Goal: Task Accomplishment & Management: Manage account settings

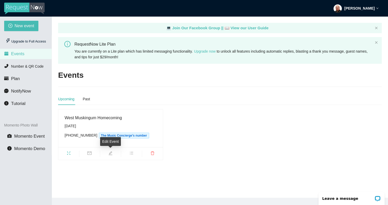
click at [111, 152] on icon "edit" at bounding box center [110, 153] width 4 height 4
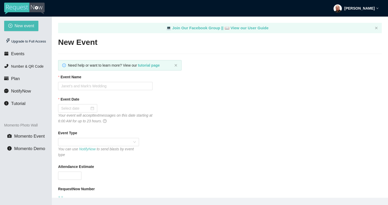
type input "West Muskingum Homecoming"
type input "500"
type input "10/04/2025"
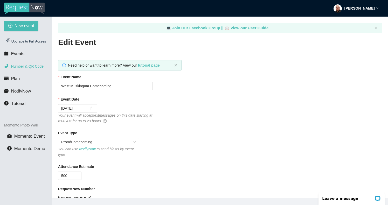
click at [22, 67] on span "Number & QR Code" at bounding box center [27, 66] width 32 height 4
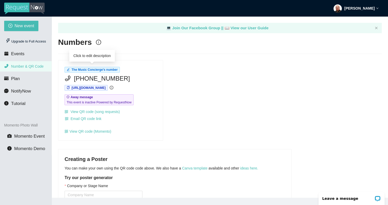
click at [116, 70] on span "The Music Concierge's number" at bounding box center [95, 70] width 46 height 4
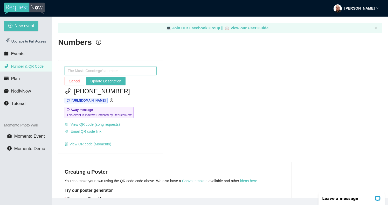
click at [118, 71] on input "text" at bounding box center [111, 71] width 92 height 8
type input "M&F DJ Group"
click at [110, 82] on span "Update Description" at bounding box center [105, 81] width 31 height 6
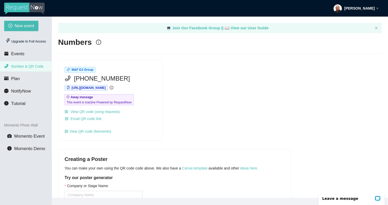
click at [86, 78] on span "[PHONE_NUMBER]" at bounding box center [102, 79] width 56 height 10
click at [95, 78] on span "[PHONE_NUMBER]" at bounding box center [102, 79] width 56 height 10
click at [123, 76] on div "[PHONE_NUMBER]" at bounding box center [111, 79] width 92 height 10
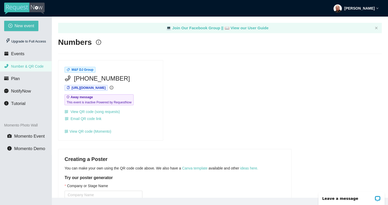
click at [120, 77] on div "[PHONE_NUMBER]" at bounding box center [111, 79] width 92 height 10
click at [107, 76] on span "[PHONE_NUMBER]" at bounding box center [102, 79] width 56 height 10
click at [107, 79] on span "[PHONE_NUMBER]" at bounding box center [102, 79] width 56 height 10
drag, startPoint x: 107, startPoint y: 79, endPoint x: 97, endPoint y: 79, distance: 9.6
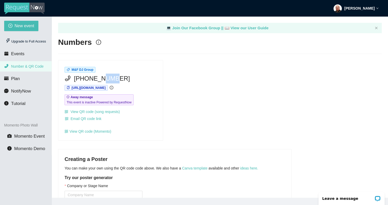
click at [97, 79] on span "[PHONE_NUMBER]" at bounding box center [102, 79] width 56 height 10
click at [69, 76] on icon "phone" at bounding box center [67, 77] width 5 height 5
click at [102, 78] on span "[PHONE_NUMBER]" at bounding box center [102, 79] width 56 height 10
click at [122, 79] on div "[PHONE_NUMBER]" at bounding box center [111, 79] width 92 height 10
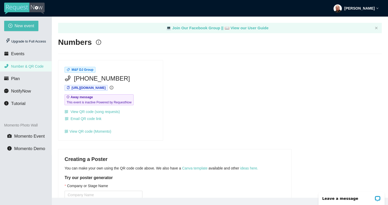
click at [120, 79] on div "[PHONE_NUMBER]" at bounding box center [111, 79] width 92 height 10
click at [117, 78] on span "[PHONE_NUMBER]" at bounding box center [102, 79] width 56 height 10
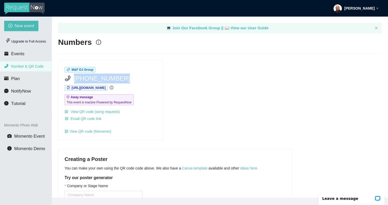
click at [117, 78] on span "[PHONE_NUMBER]" at bounding box center [102, 79] width 56 height 10
click at [69, 77] on icon "phone" at bounding box center [67, 77] width 5 height 5
click at [124, 116] on div "M&F DJ Group (859) 203-4554 https://app.requestnow.io/mrzknpe/next Away message…" at bounding box center [110, 100] width 104 height 80
click at [376, 200] on div "Open LiveChat chat widget" at bounding box center [377, 198] width 6 height 6
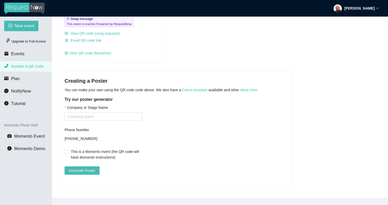
scroll to position [82, 0]
click at [124, 113] on input "Company or Stage Name" at bounding box center [104, 116] width 78 height 8
type input "f"
type input "M&F DJ Group"
click at [139, 140] on form "Company or Stage Name M&F DJ Group Phone Number +18592034554 This is a Momento …" at bounding box center [104, 140] width 78 height 70
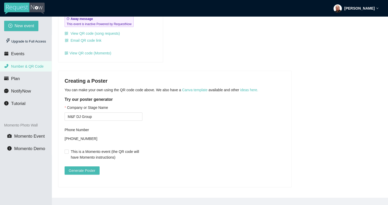
click at [87, 135] on div "+18592034554" at bounding box center [104, 139] width 78 height 8
click at [85, 168] on span "Generate Poster" at bounding box center [82, 171] width 27 height 6
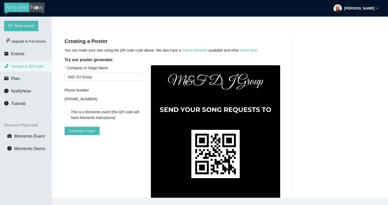
scroll to position [117, 0]
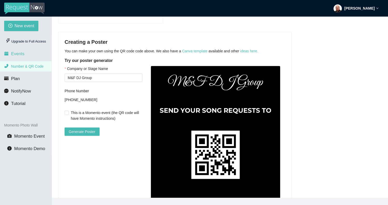
click at [17, 55] on span "Events" at bounding box center [17, 53] width 13 height 5
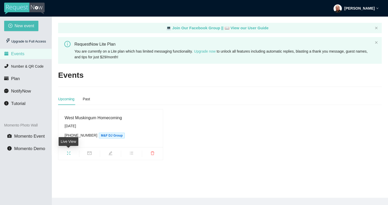
click at [71, 153] on span "fullscreen" at bounding box center [68, 154] width 21 height 6
click at [86, 98] on div "Past" at bounding box center [86, 99] width 7 height 6
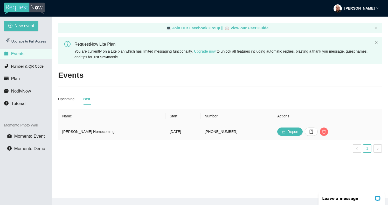
click at [84, 130] on td "Larry A Ryle Homecoming" at bounding box center [111, 131] width 107 height 17
click at [200, 131] on td "Thursday, September 18th" at bounding box center [182, 131] width 35 height 17
click at [241, 130] on td "[PHONE_NUMBER]" at bounding box center [236, 131] width 73 height 17
click at [326, 133] on icon "delete" at bounding box center [324, 132] width 4 height 4
click at [325, 139] on td "Report" at bounding box center [327, 131] width 109 height 17
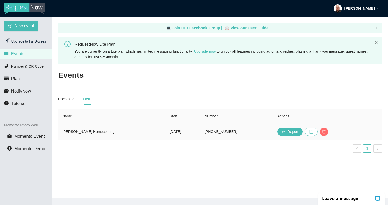
click at [313, 130] on icon "book" at bounding box center [310, 132] width 3 height 4
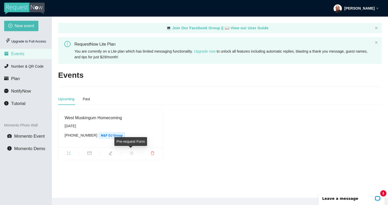
click at [133, 153] on icon "bars" at bounding box center [131, 153] width 4 height 4
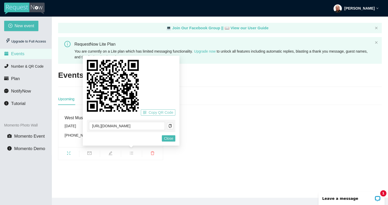
click at [162, 112] on span "Copy QR Code" at bounding box center [160, 113] width 25 height 6
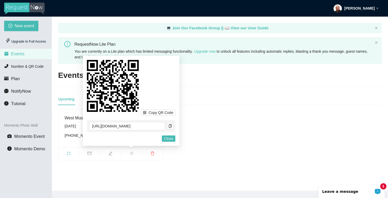
click at [346, 189] on div "1 Leave a message" at bounding box center [351, 191] width 66 height 13
click at [102, 93] on icon at bounding box center [113, 86] width 52 height 52
drag, startPoint x: 84, startPoint y: 58, endPoint x: 140, endPoint y: 105, distance: 73.3
click at [140, 105] on div "Copy QR Code [URL][DOMAIN_NAME] Cancel Close" at bounding box center [131, 101] width 97 height 90
drag, startPoint x: 84, startPoint y: 58, endPoint x: 105, endPoint y: 74, distance: 26.9
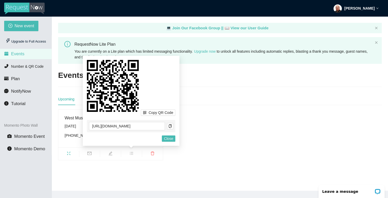
click at [106, 74] on div "Copy QR Code [URL][DOMAIN_NAME] Cancel Close" at bounding box center [131, 101] width 97 height 90
click at [120, 85] on icon at bounding box center [113, 86] width 52 height 52
drag, startPoint x: 147, startPoint y: 77, endPoint x: 107, endPoint y: 73, distance: 40.1
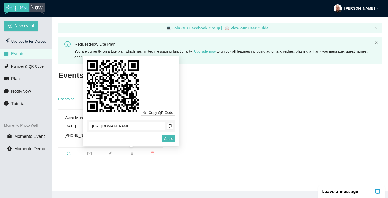
click at [107, 73] on div "Copy QR Code" at bounding box center [131, 88] width 88 height 56
click at [225, 135] on div "West Muskingum Homecoming [DATE] [PHONE_NUMBER] M&F DJ Group" at bounding box center [219, 134] width 327 height 51
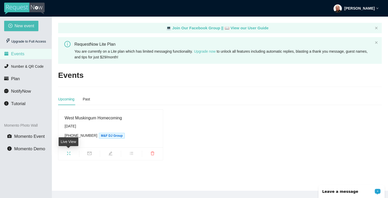
click at [69, 153] on icon "fullscreen" at bounding box center [69, 153] width 4 height 4
